Goal: Transaction & Acquisition: Book appointment/travel/reservation

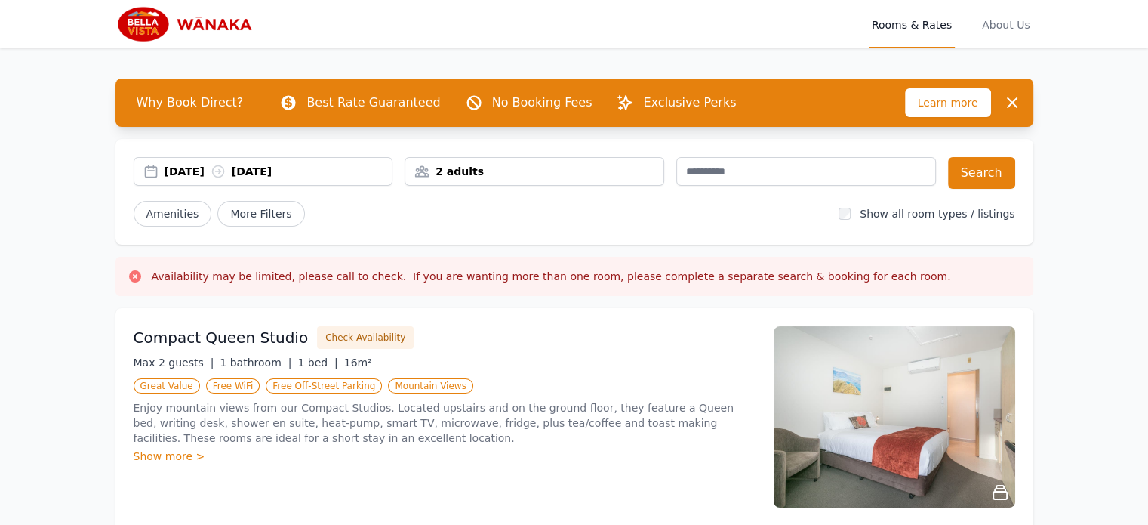
click at [529, 174] on div "2 adults" at bounding box center [534, 171] width 258 height 15
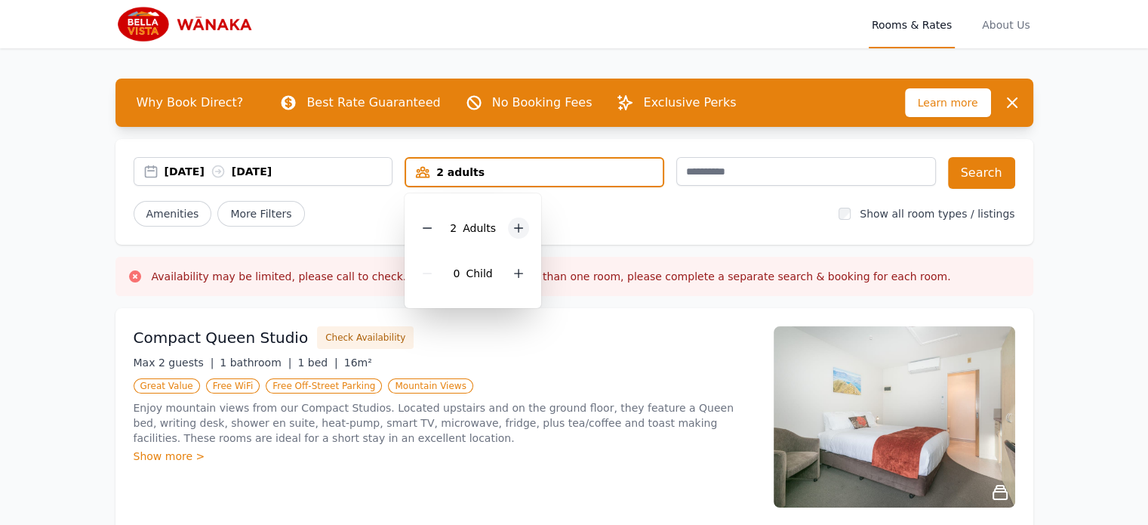
click at [513, 230] on icon at bounding box center [519, 228] width 12 height 12
click at [513, 225] on icon at bounding box center [519, 228] width 12 height 12
click at [642, 232] on div "[DATE] [DATE] 4 adults 4 Adult s 0 Child Search Amenities More Filters Show all…" at bounding box center [575, 192] width 918 height 106
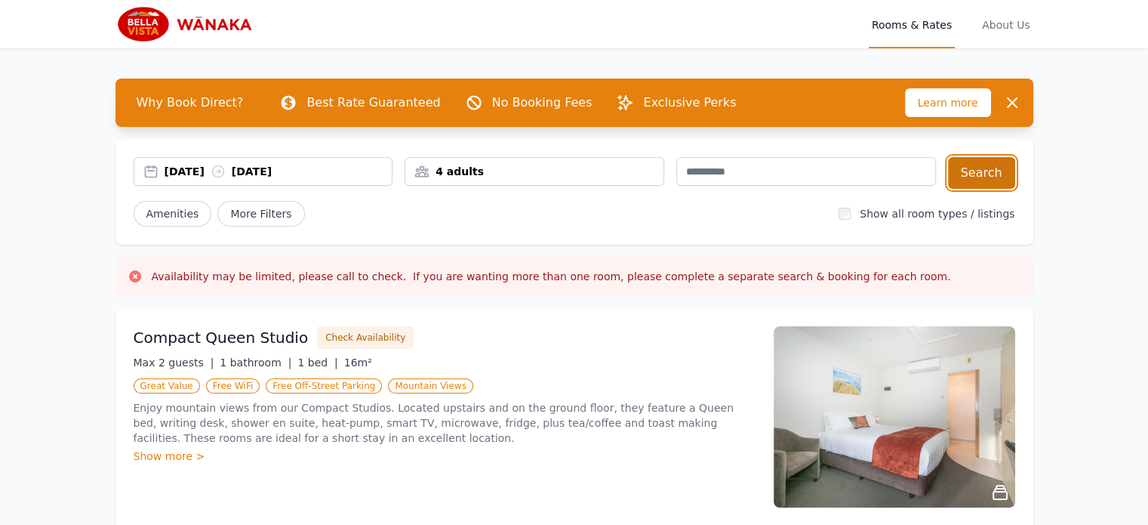
click at [969, 177] on button "Search" at bounding box center [981, 173] width 67 height 32
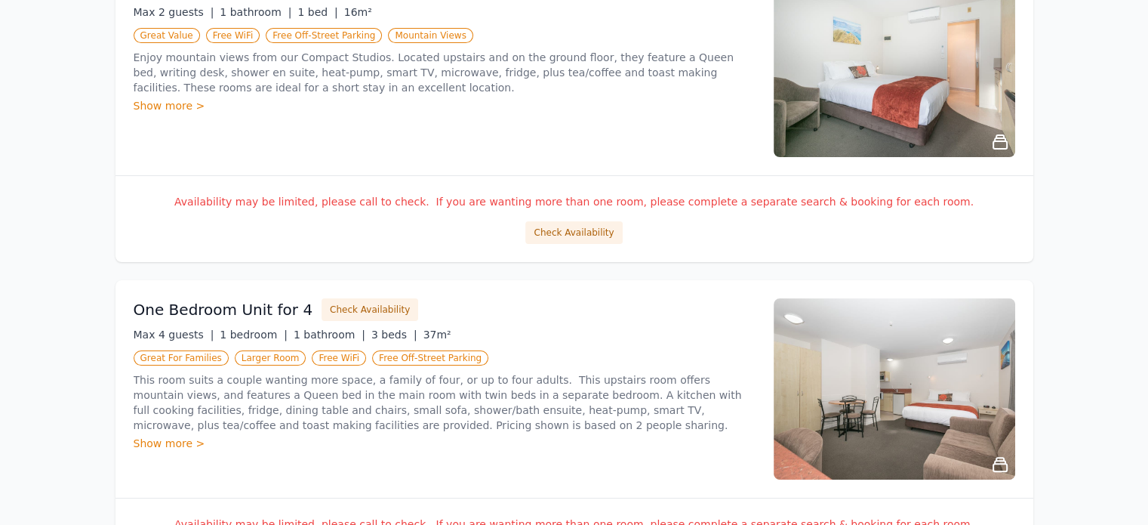
scroll to position [545, 0]
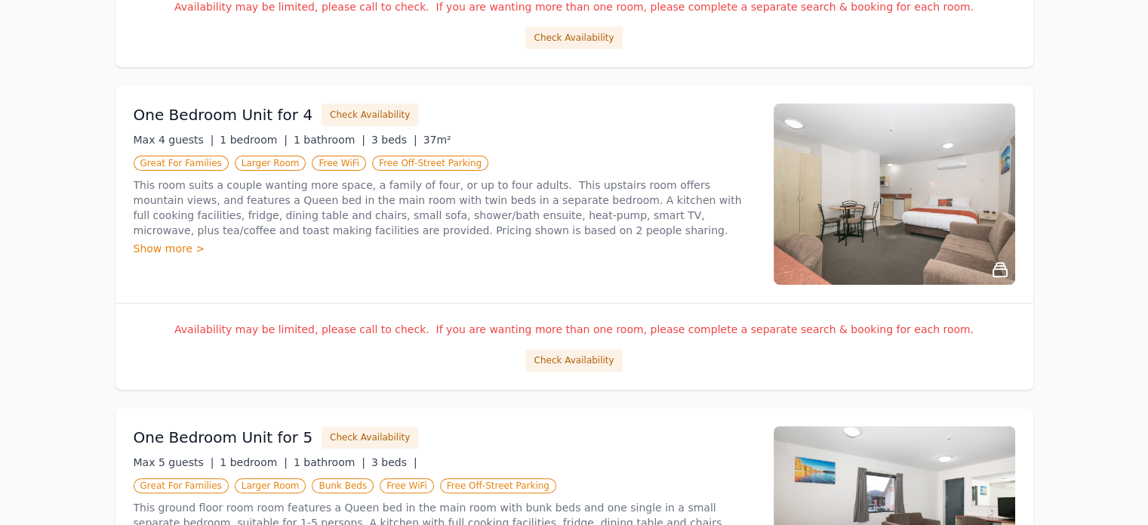
click at [575, 371] on div "Availability may be limited, please call to check. If you are wanting more than…" at bounding box center [575, 346] width 918 height 87
click at [572, 359] on button "Check Availability" at bounding box center [574, 360] width 97 height 23
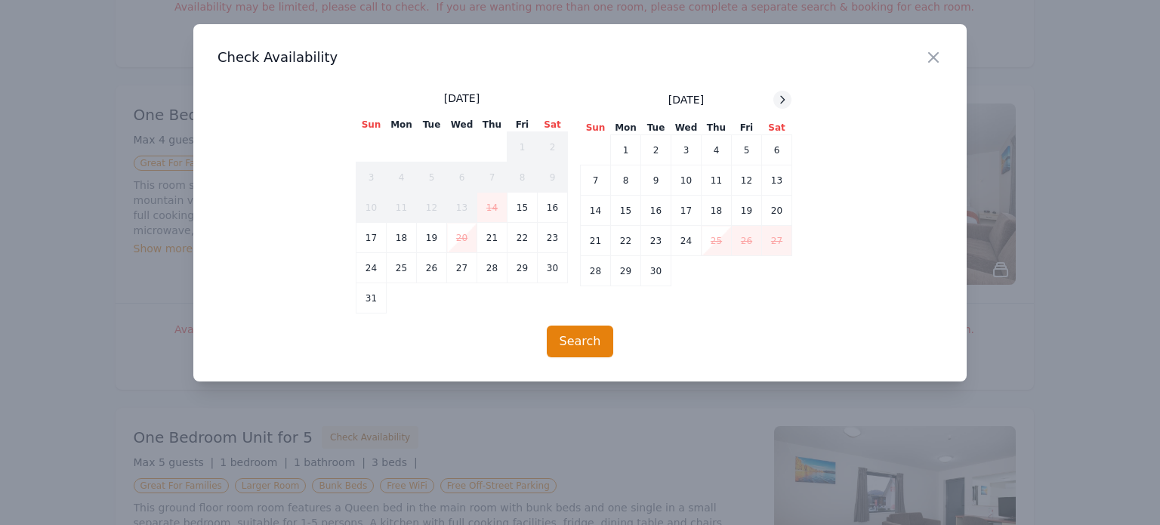
click at [784, 97] on icon at bounding box center [782, 100] width 12 height 12
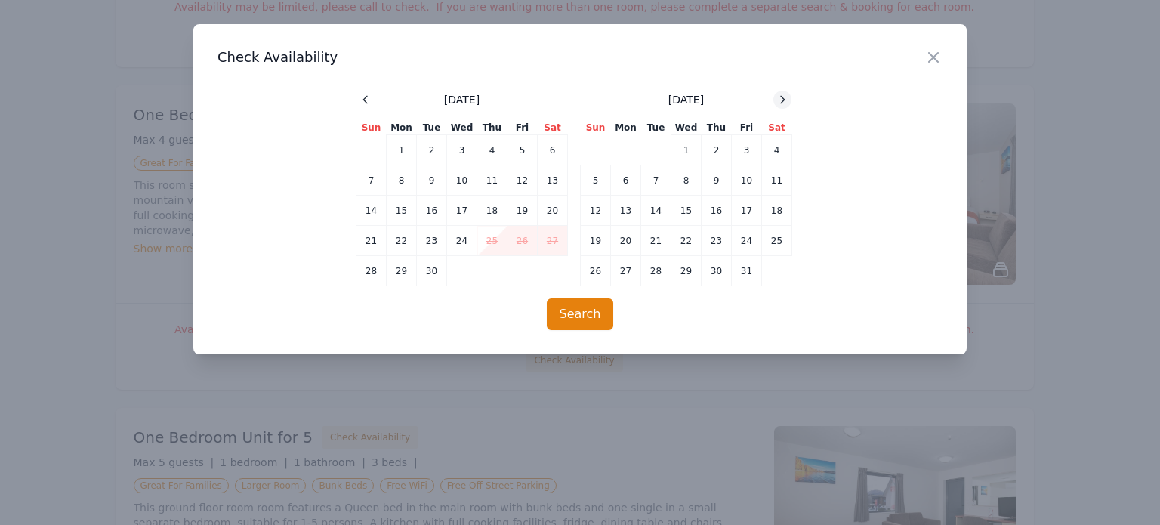
click at [784, 97] on icon at bounding box center [782, 100] width 12 height 12
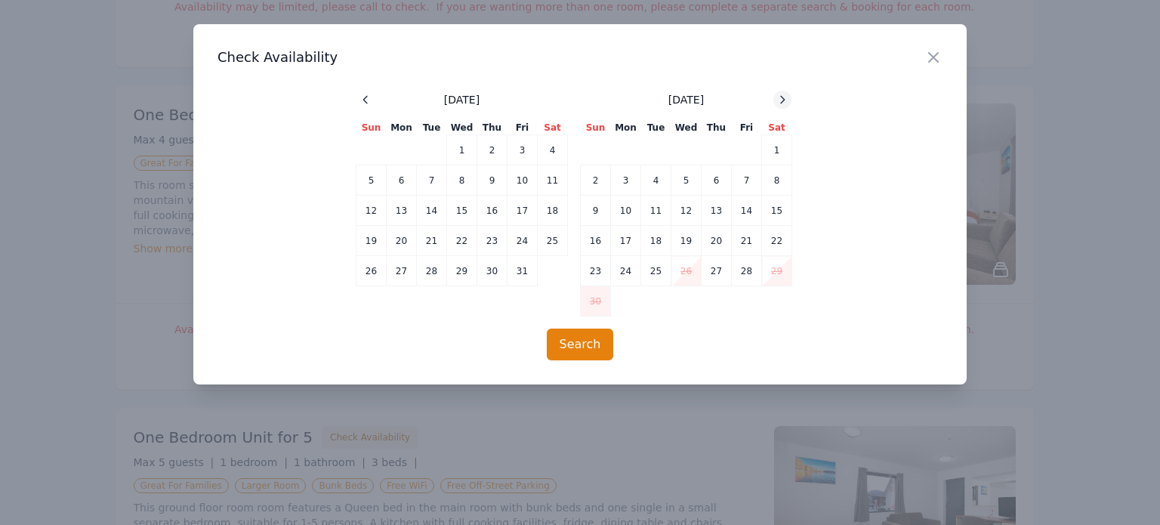
click at [784, 97] on icon at bounding box center [782, 100] width 12 height 12
click at [610, 406] on div at bounding box center [580, 262] width 1160 height 525
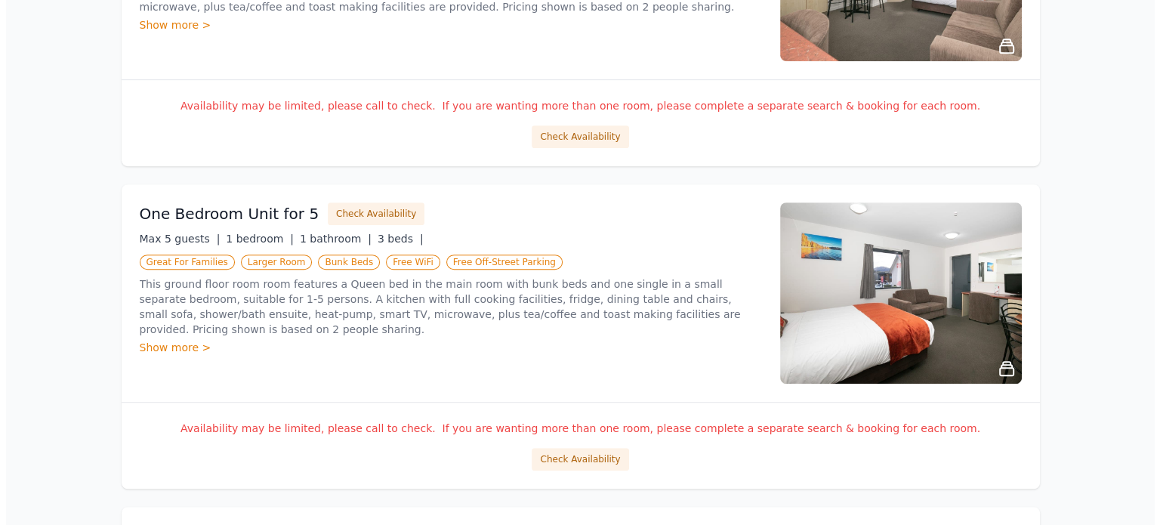
scroll to position [772, 0]
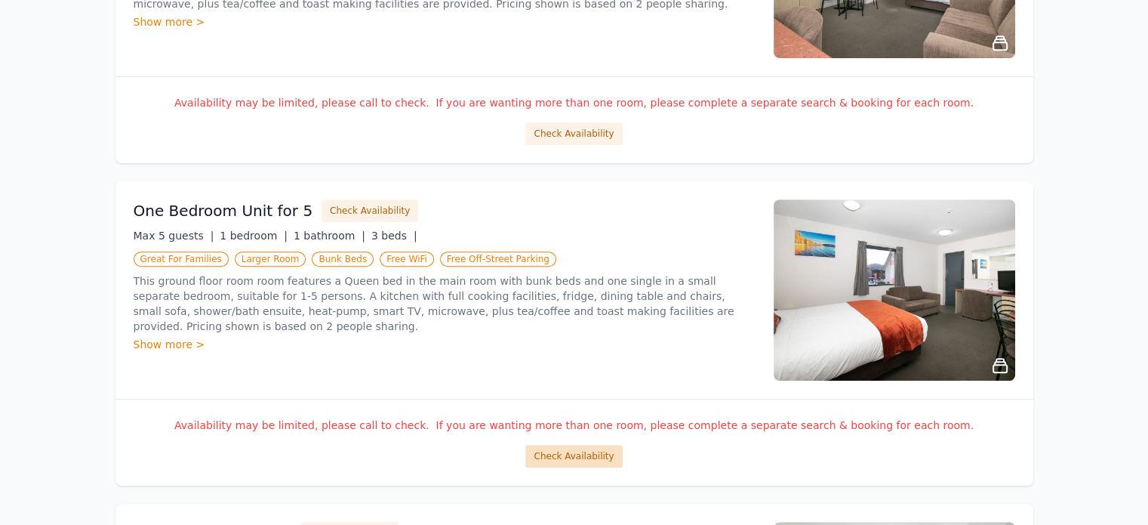
click at [553, 455] on button "Check Availability" at bounding box center [574, 456] width 97 height 23
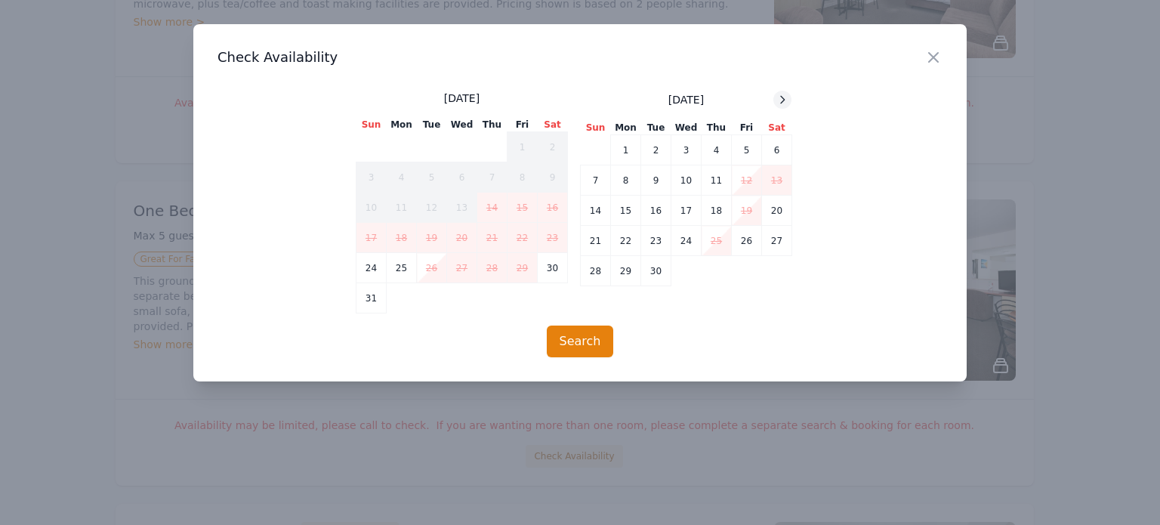
click at [776, 96] on icon at bounding box center [782, 100] width 12 height 12
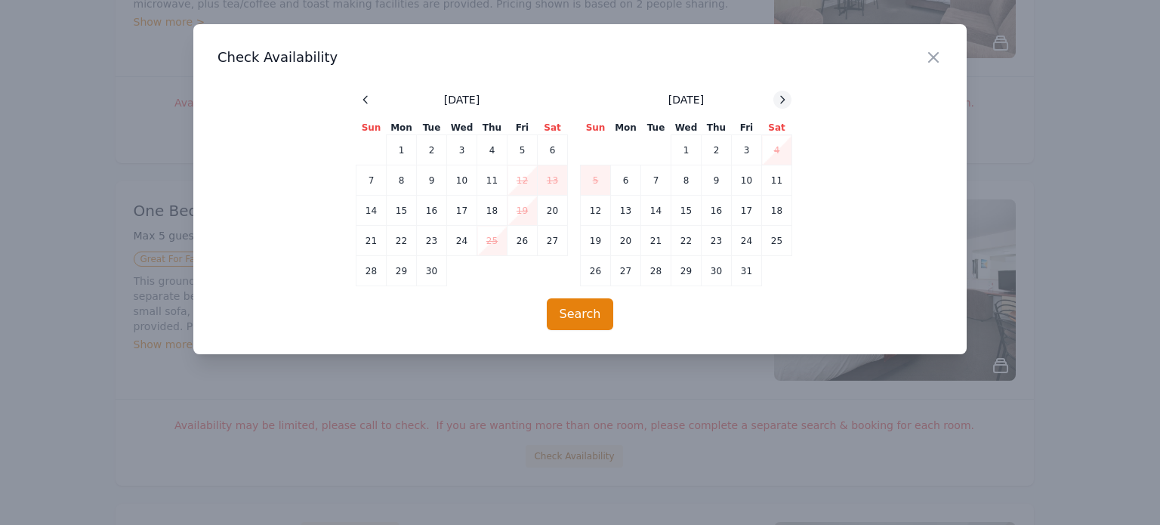
click at [775, 99] on div at bounding box center [782, 100] width 18 height 18
